Goal: Task Accomplishment & Management: Manage account settings

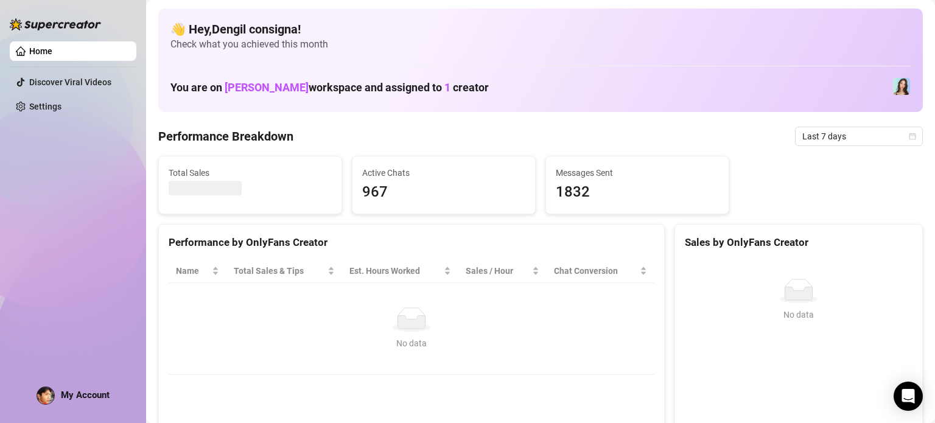
drag, startPoint x: 102, startPoint y: 399, endPoint x: 97, endPoint y: 390, distance: 9.8
click at [102, 399] on span "My Account" at bounding box center [85, 394] width 49 height 11
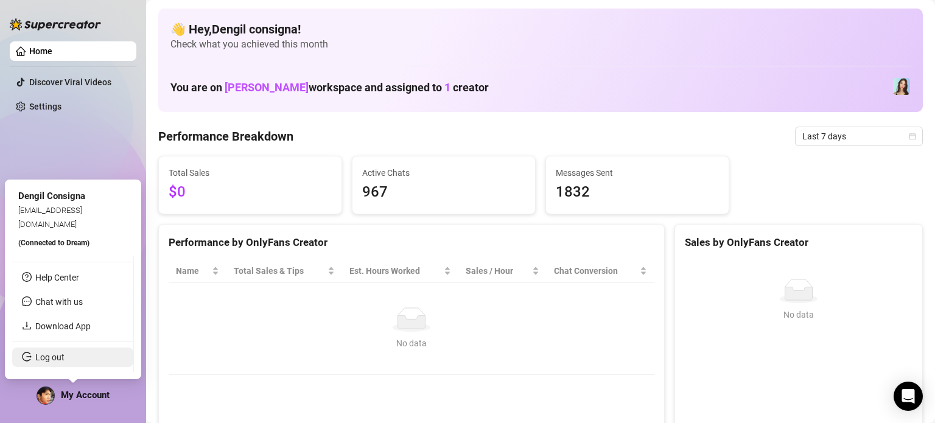
click at [65, 362] on link "Log out" at bounding box center [49, 357] width 29 height 10
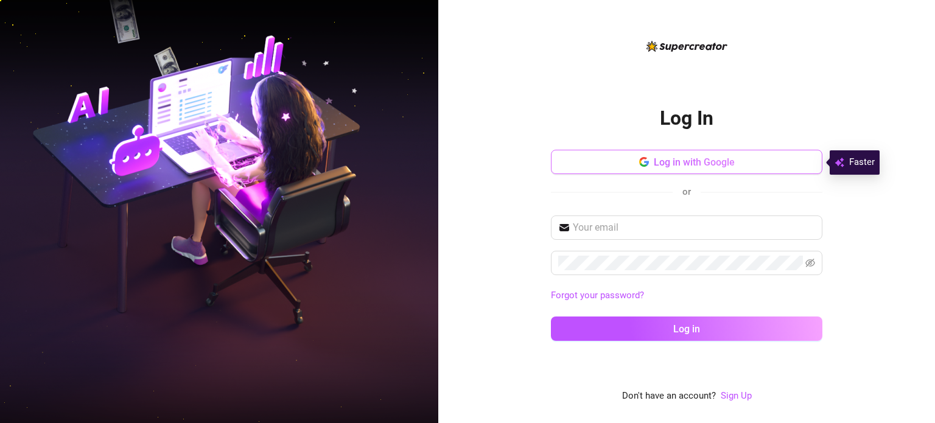
click at [669, 165] on span "Log in with Google" at bounding box center [694, 162] width 81 height 12
click at [662, 164] on span "Log in with Google" at bounding box center [694, 162] width 81 height 12
